Goal: Task Accomplishment & Management: Use online tool/utility

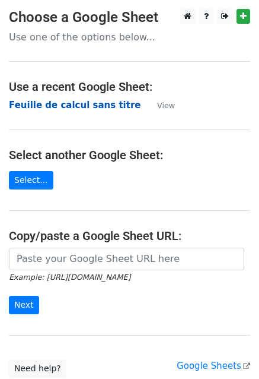
click at [69, 100] on strong "Feuille de calcul sans titre" at bounding box center [75, 105] width 132 height 11
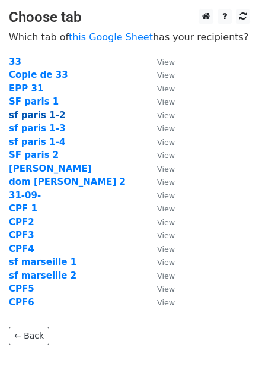
click at [34, 116] on strong "sf paris 1-2" at bounding box center [37, 115] width 56 height 11
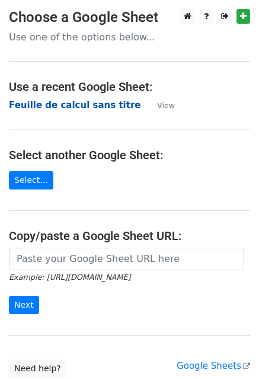
click at [39, 104] on strong "Feuille de calcul sans titre" at bounding box center [75, 105] width 132 height 11
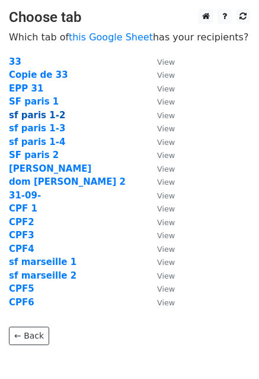
click at [21, 116] on strong "sf paris 1-2" at bounding box center [37, 115] width 56 height 11
